Goal: Information Seeking & Learning: Learn about a topic

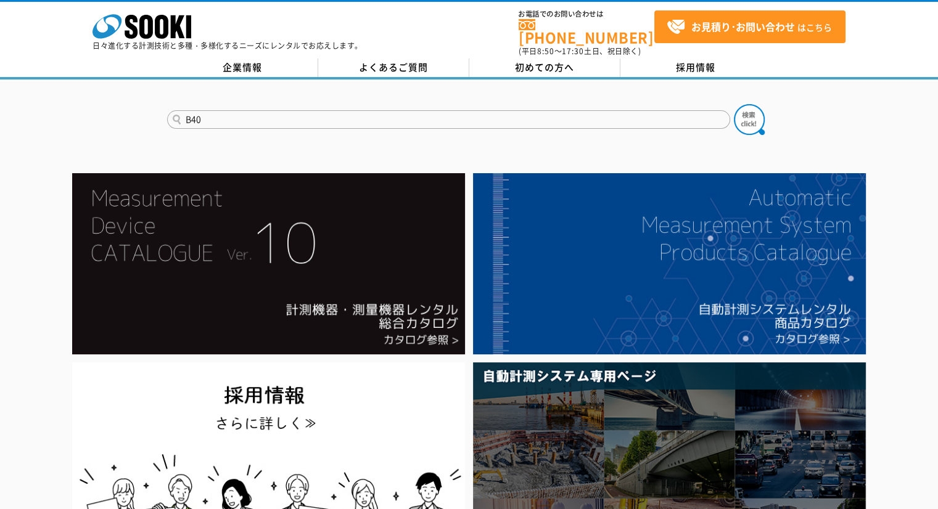
type input "B40"
click at [734, 104] on button at bounding box center [749, 119] width 31 height 31
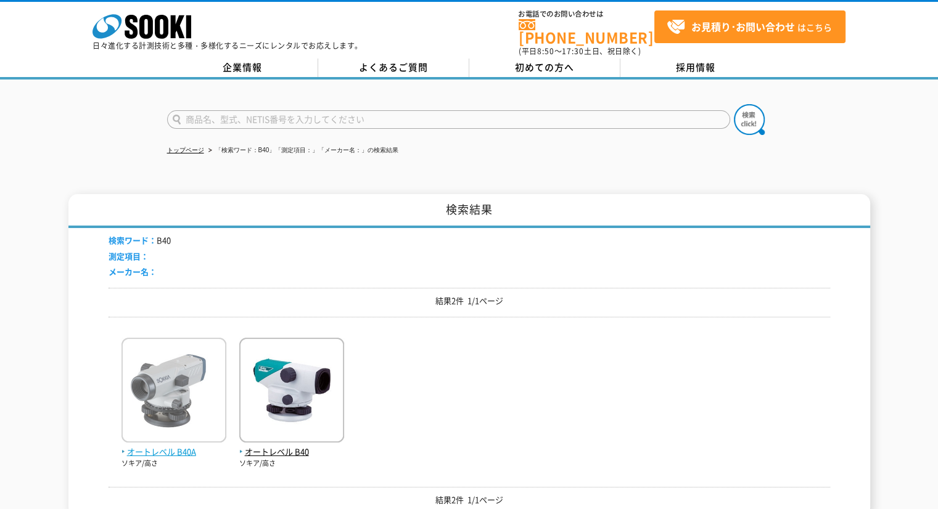
click at [175, 447] on span "オートレベル B40A" at bounding box center [173, 452] width 105 height 13
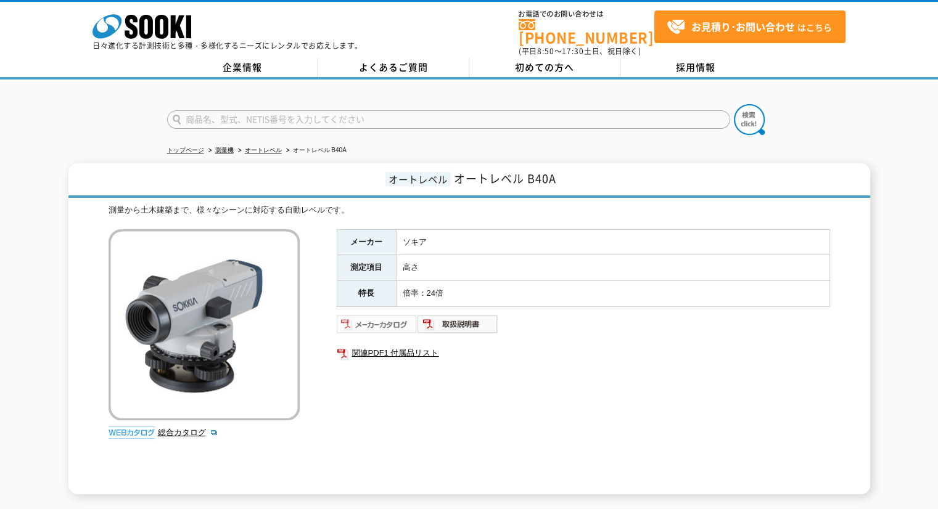
click at [398, 314] on img at bounding box center [377, 324] width 81 height 20
